Goal: Navigation & Orientation: Find specific page/section

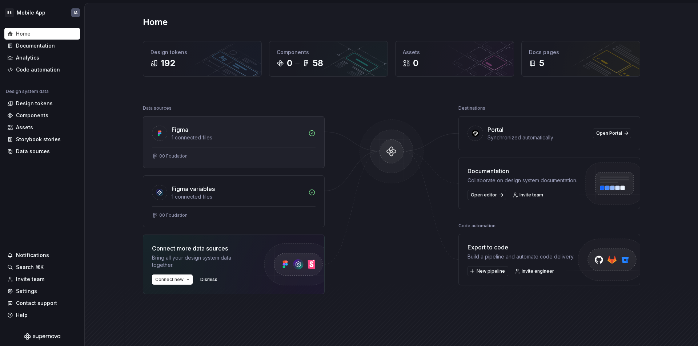
click at [200, 131] on div "Figma" at bounding box center [238, 129] width 132 height 9
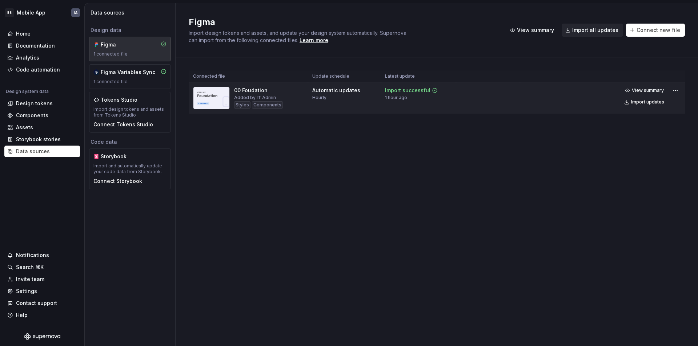
click at [207, 99] on img at bounding box center [211, 98] width 37 height 23
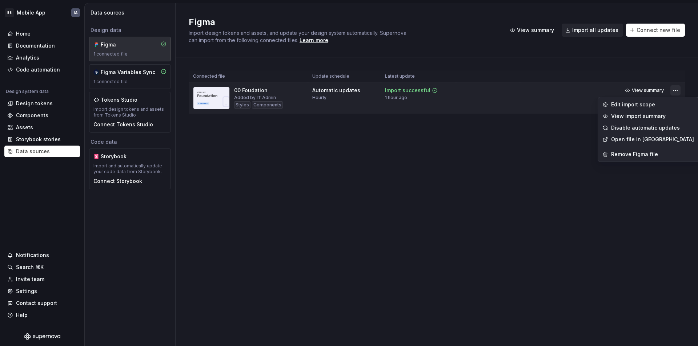
click at [624, 140] on body "BS Mobile App IA Home Documentation Analytics Code automation Design system dat…" at bounding box center [349, 173] width 698 height 346
click at [674, 92] on html "BS Mobile App IA Home Documentation Analytics Code automation Design system dat…" at bounding box center [349, 173] width 698 height 346
click at [628, 140] on link "Open file in [GEOGRAPHIC_DATA]" at bounding box center [652, 139] width 83 height 7
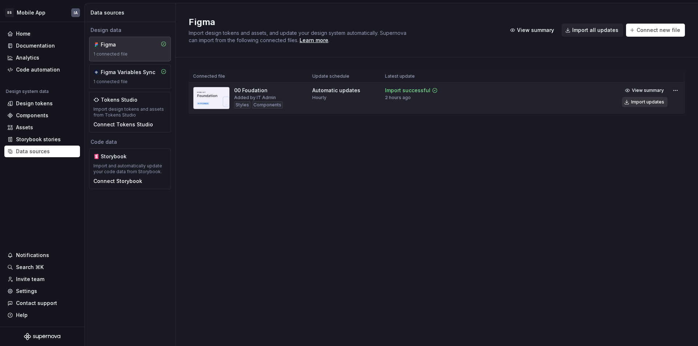
click at [653, 102] on div "Import updates" at bounding box center [647, 102] width 33 height 6
click at [42, 116] on div "Components" at bounding box center [32, 115] width 32 height 7
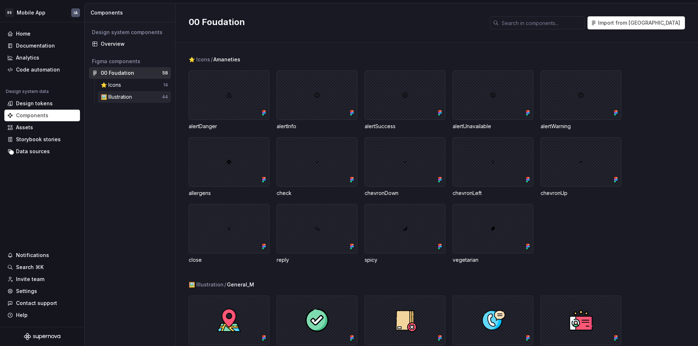
click at [116, 100] on div "🖼️ Illustration" at bounding box center [118, 96] width 34 height 7
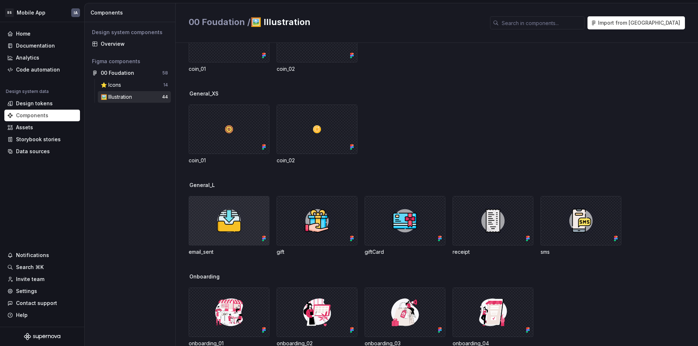
scroll to position [690, 0]
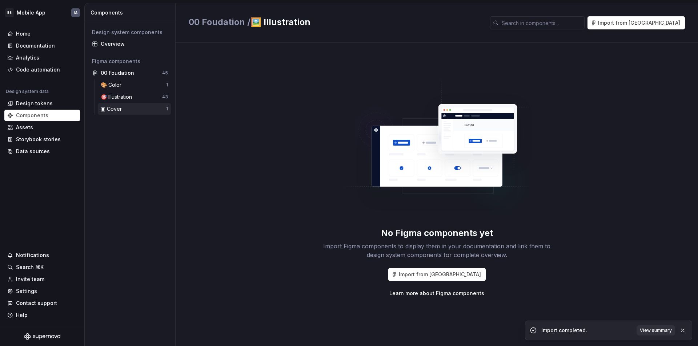
click at [121, 109] on div "▣ Cover" at bounding box center [113, 108] width 24 height 7
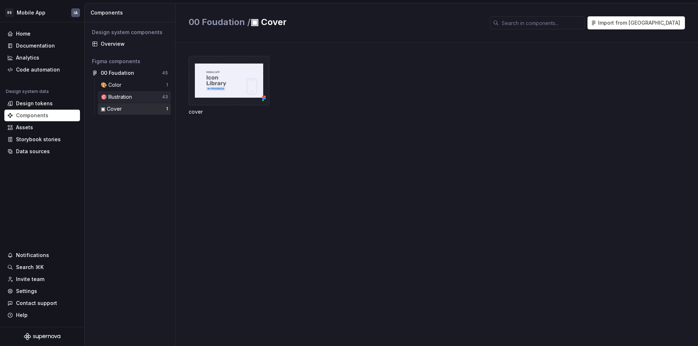
click at [129, 97] on div "🎯 Illustration" at bounding box center [118, 96] width 34 height 7
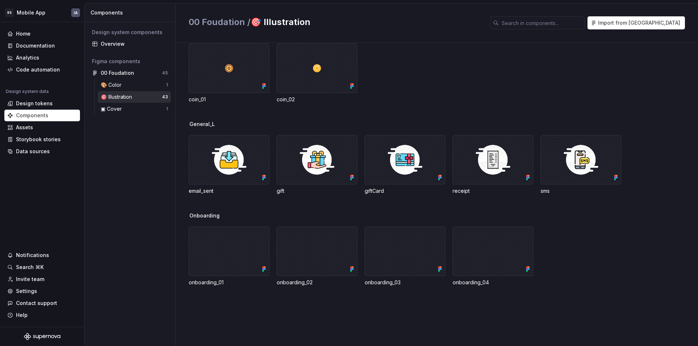
scroll to position [630, 0]
